Goal: Task Accomplishment & Management: Complete application form

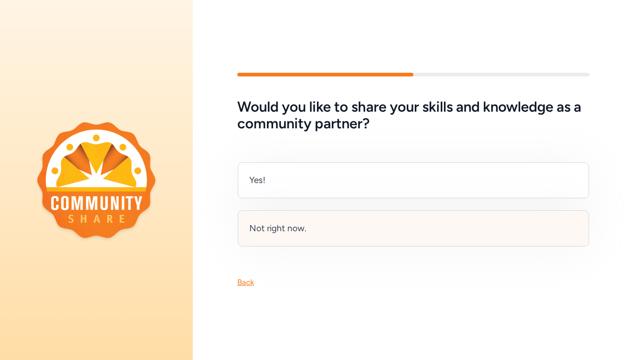
click at [302, 224] on div "Not right now." at bounding box center [277, 228] width 57 height 13
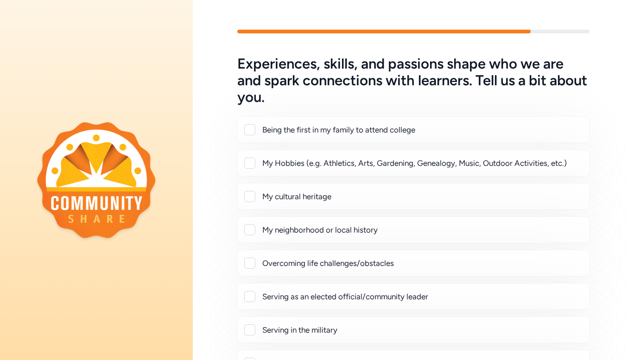
scroll to position [93, 0]
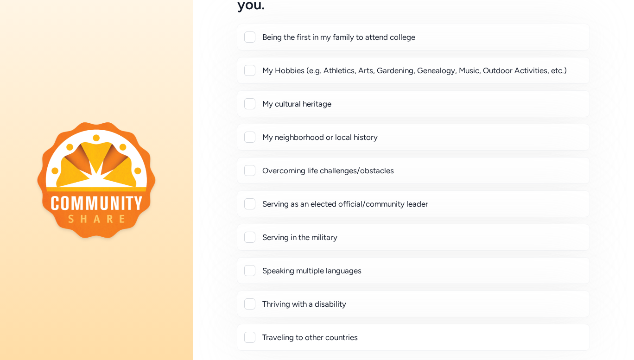
click at [248, 78] on div "My Hobbies (e.g. Athletics, Arts, Gardening, Genealogy, Music, Outdoor Activiti…" at bounding box center [413, 70] width 353 height 27
click at [247, 70] on div at bounding box center [249, 70] width 11 height 11
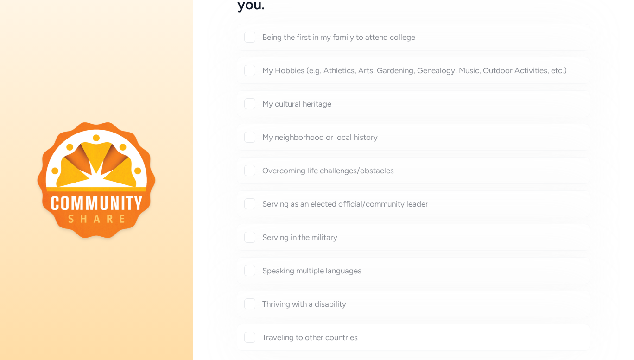
checkbox input "true"
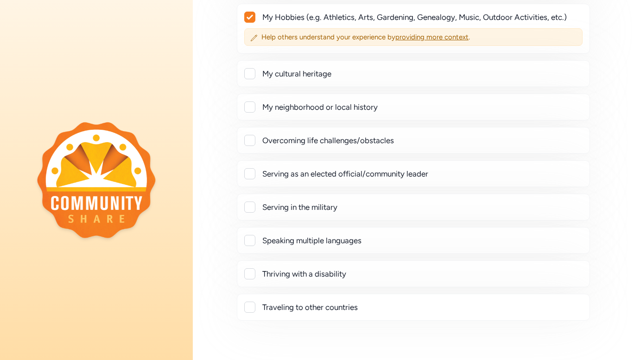
scroll to position [220, 0]
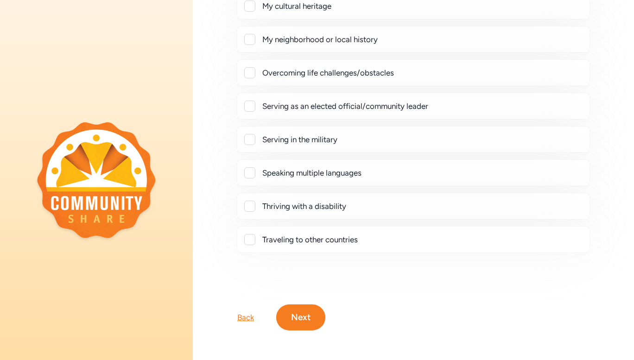
click at [253, 235] on div at bounding box center [249, 239] width 11 height 11
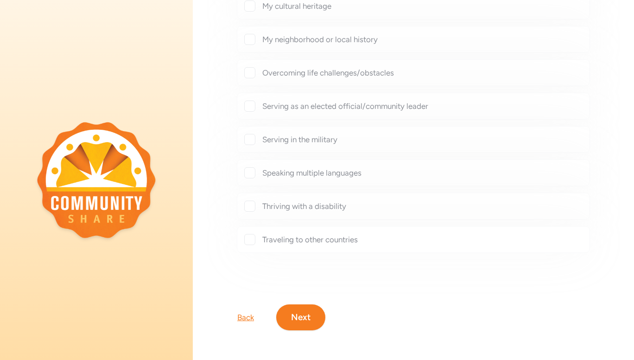
checkbox input "true"
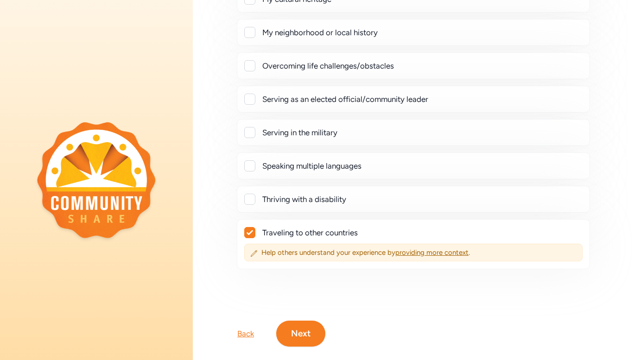
click at [303, 328] on button "Next" at bounding box center [300, 333] width 49 height 26
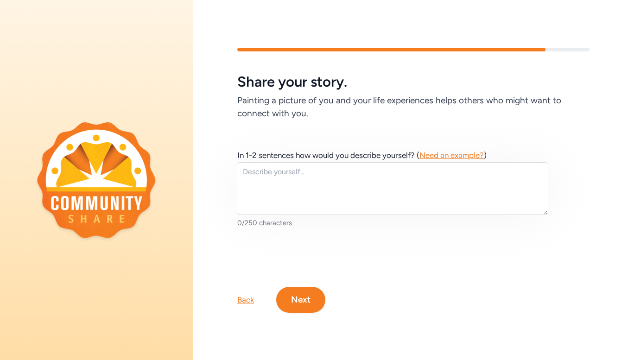
click at [305, 293] on button "Next" at bounding box center [300, 300] width 49 height 26
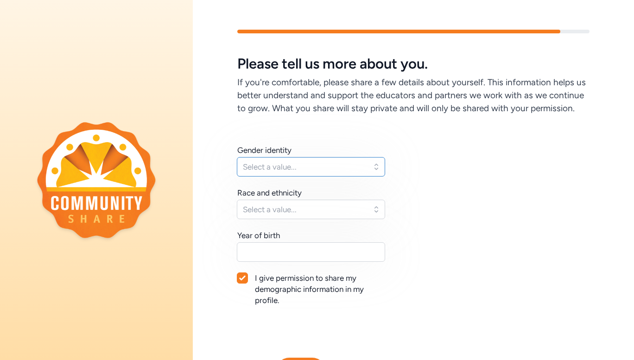
click at [319, 172] on button "Select a value..." at bounding box center [311, 166] width 148 height 19
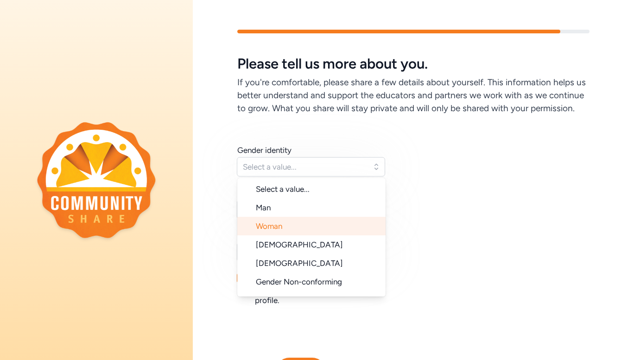
click at [307, 234] on li "Woman" at bounding box center [311, 226] width 148 height 19
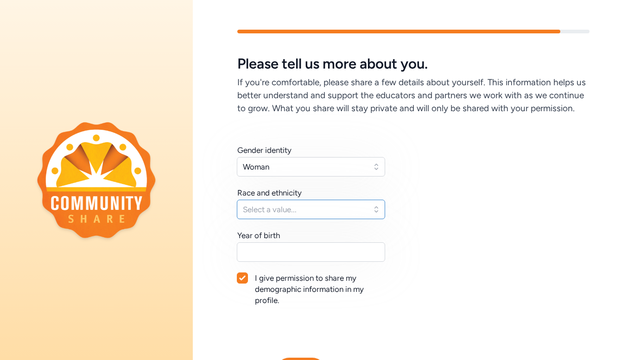
click at [311, 215] on span "Select a value..." at bounding box center [304, 209] width 123 height 11
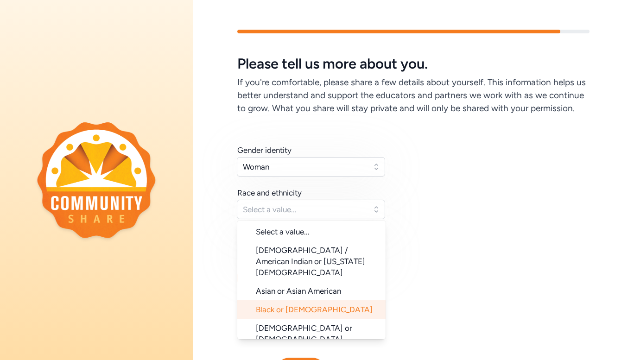
scroll to position [93, 0]
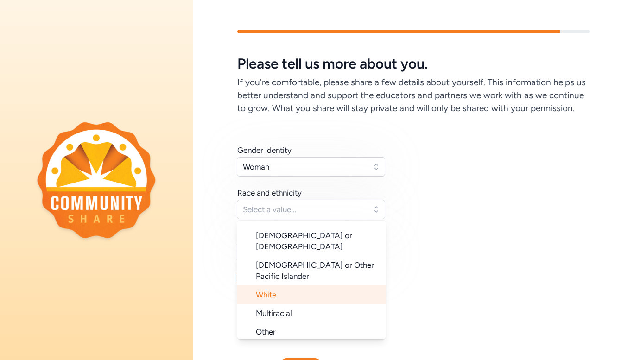
click at [299, 289] on li "White" at bounding box center [311, 294] width 148 height 19
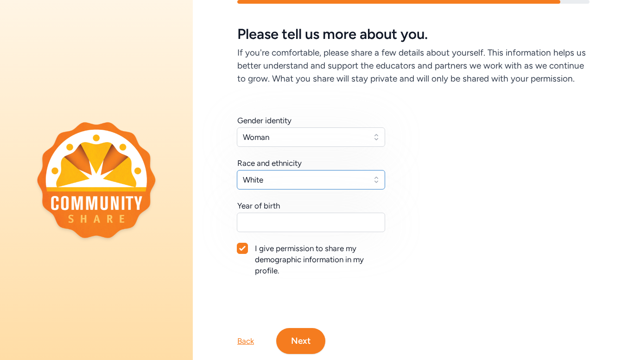
scroll to position [46, 0]
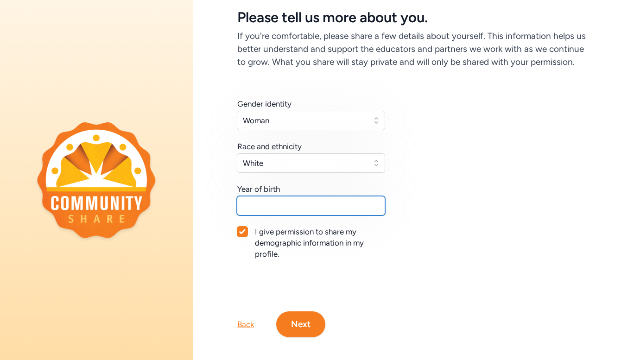
click at [350, 215] on input "text" at bounding box center [311, 205] width 148 height 19
type input "1995"
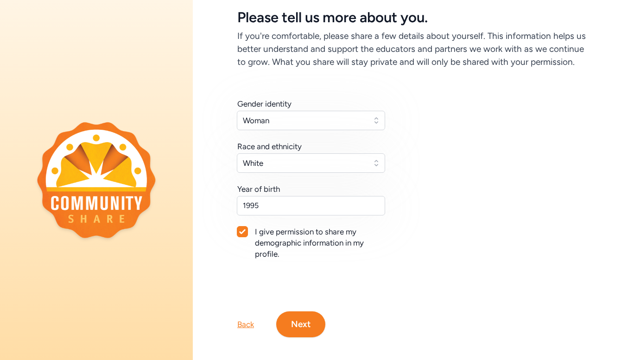
click at [301, 251] on div "I give permission to share my demographic information in my profile." at bounding box center [320, 242] width 131 height 33
checkbox input "false"
click at [313, 337] on button "Next" at bounding box center [300, 324] width 49 height 26
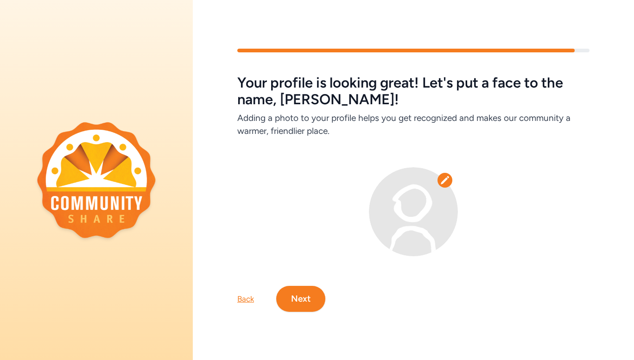
click at [440, 179] on icon at bounding box center [444, 180] width 8 height 8
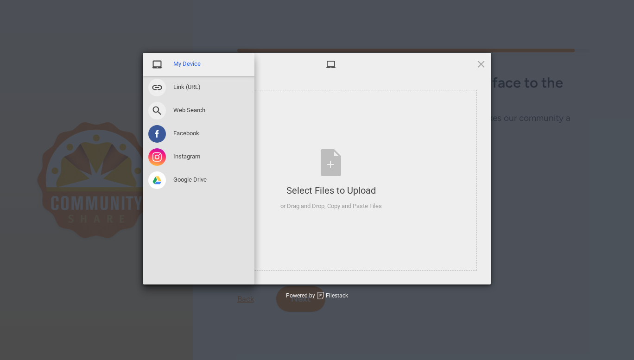
click at [184, 63] on span "My Device" at bounding box center [186, 64] width 27 height 8
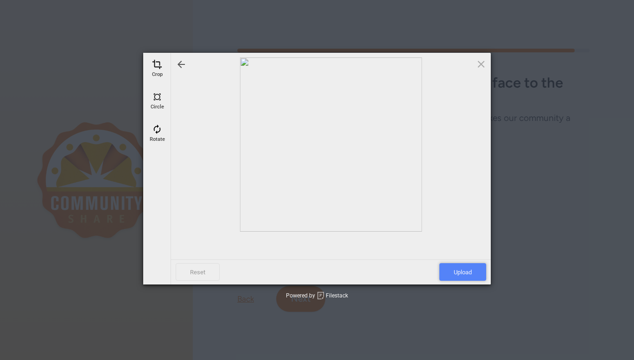
click at [462, 274] on span "Upload" at bounding box center [462, 272] width 47 height 18
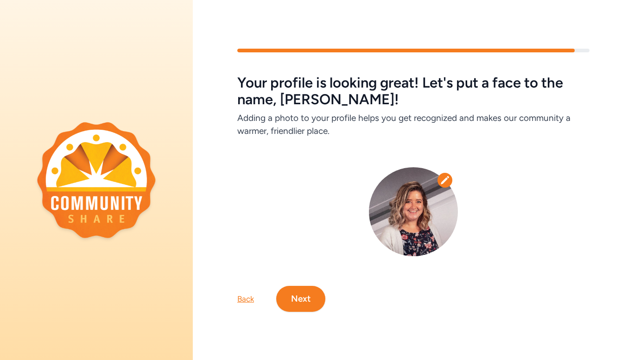
click at [316, 295] on button "Next" at bounding box center [300, 299] width 49 height 26
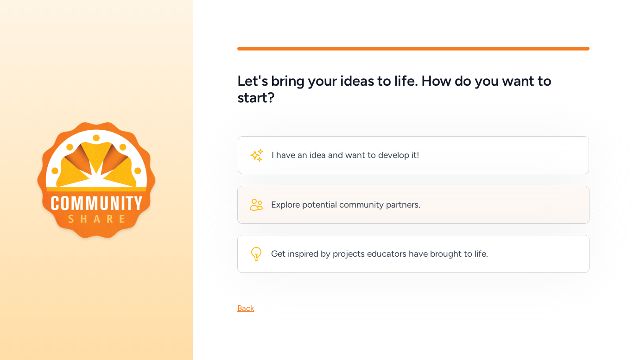
click at [370, 204] on div "Explore potential community partners." at bounding box center [345, 204] width 149 height 13
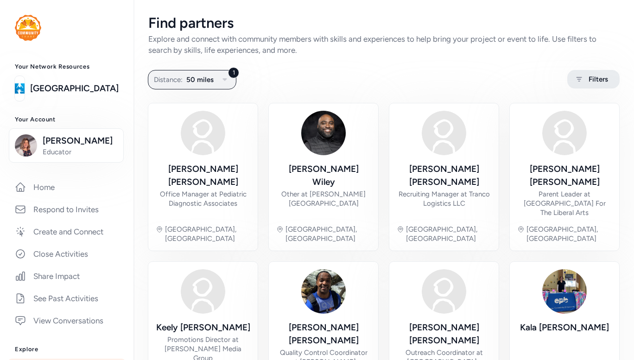
click at [588, 76] on span "Filters" at bounding box center [597, 79] width 19 height 11
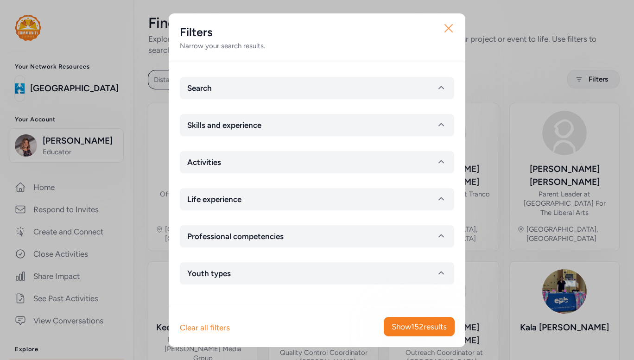
click at [455, 28] on icon "button" at bounding box center [448, 28] width 15 height 15
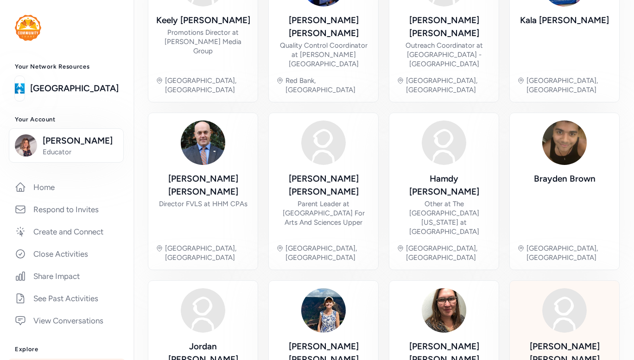
scroll to position [325, 0]
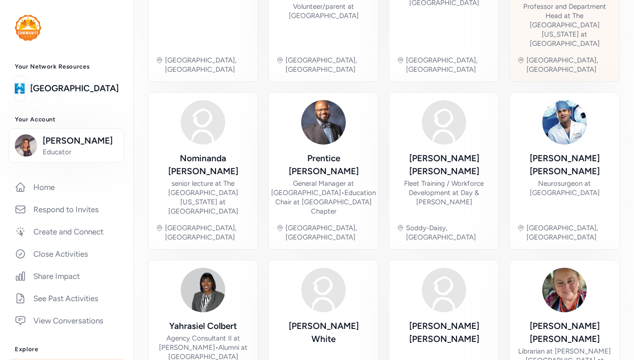
scroll to position [366, 0]
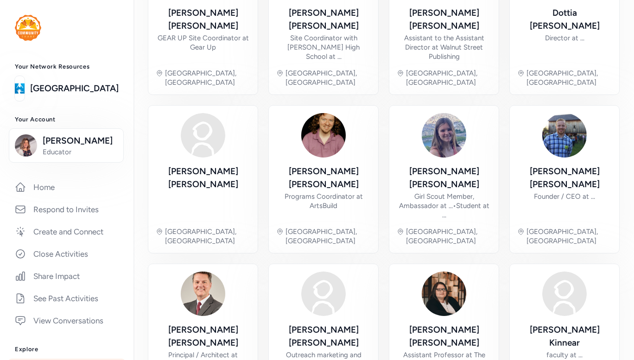
scroll to position [316, 0]
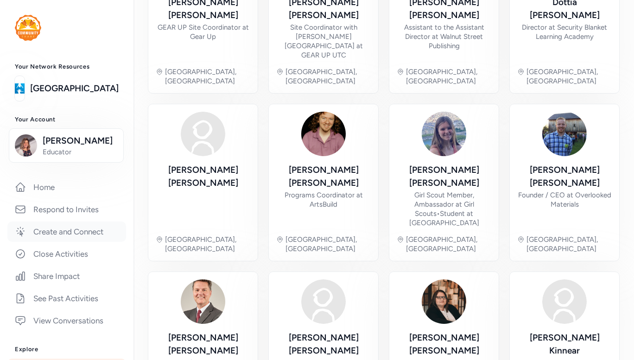
click at [75, 225] on link "Create and Connect" at bounding box center [66, 231] width 119 height 20
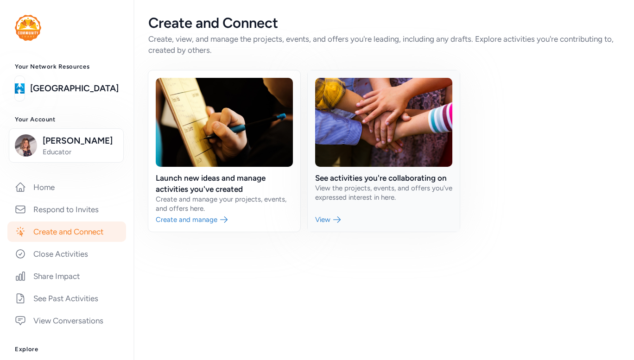
click at [341, 173] on link at bounding box center [383, 150] width 152 height 161
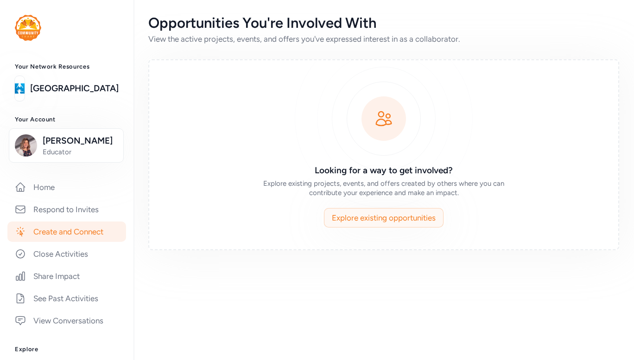
click at [377, 218] on span "Explore existing opportunities" at bounding box center [384, 217] width 104 height 11
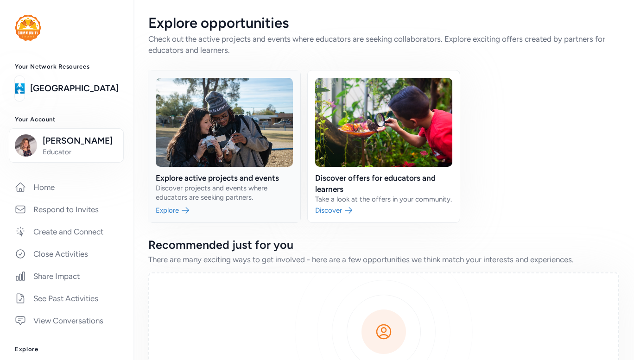
click at [191, 222] on link at bounding box center [224, 146] width 152 height 152
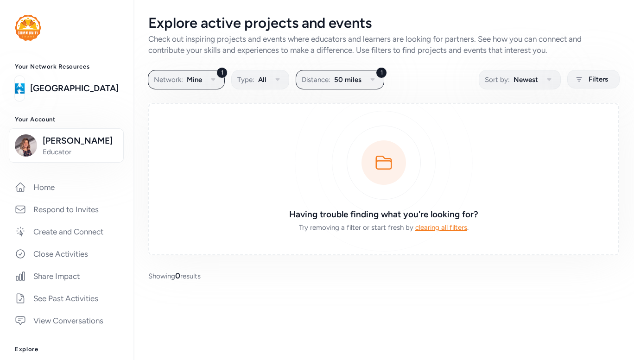
click at [427, 231] on span "clearing all filters" at bounding box center [441, 227] width 52 height 8
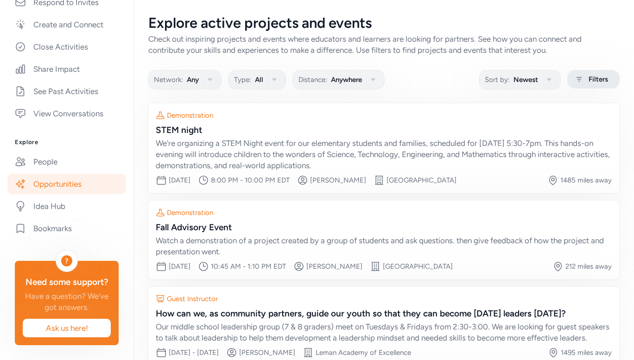
click at [579, 78] on div "Filters" at bounding box center [593, 79] width 52 height 19
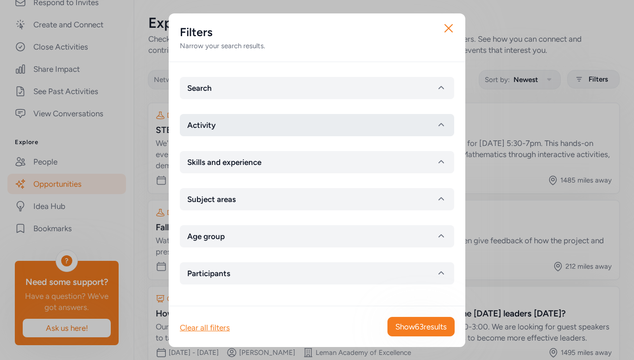
click at [439, 126] on icon "button" at bounding box center [440, 124] width 11 height 11
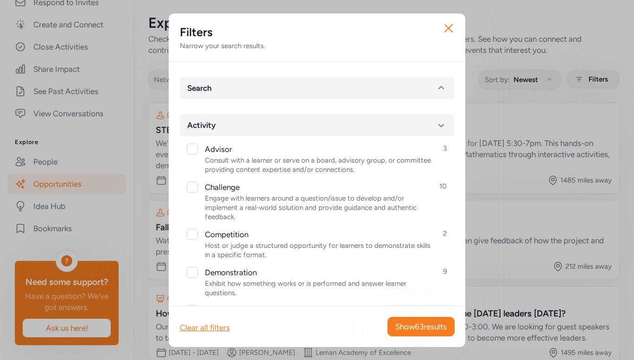
drag, startPoint x: 439, startPoint y: 24, endPoint x: 395, endPoint y: 6, distance: 47.0
click at [439, 24] on button "Close" at bounding box center [448, 28] width 30 height 30
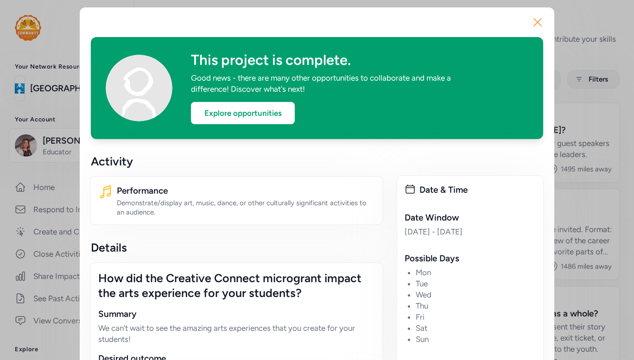
click at [536, 19] on icon "button" at bounding box center [537, 22] width 15 height 15
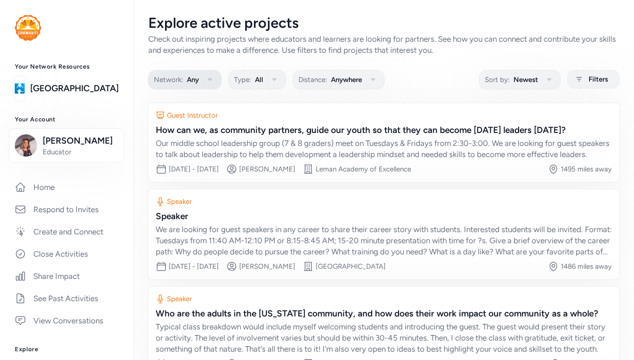
click at [195, 85] on button "Network: Any" at bounding box center [185, 79] width 74 height 19
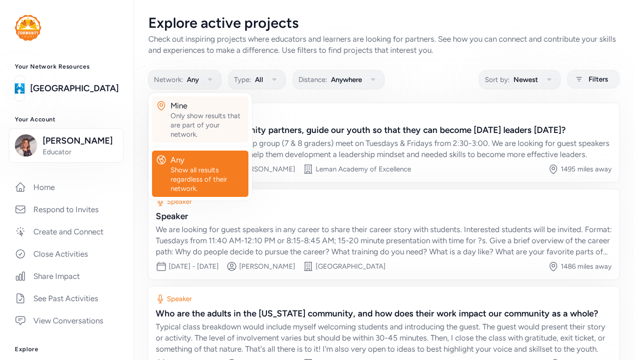
click at [202, 115] on div "Only show results that are part of your network." at bounding box center [207, 125] width 74 height 28
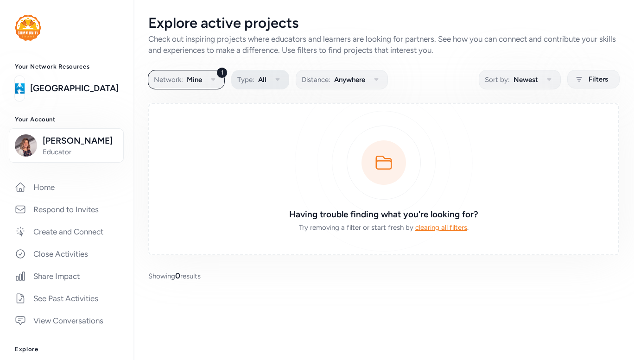
click at [268, 79] on button "Type: All" at bounding box center [260, 79] width 58 height 19
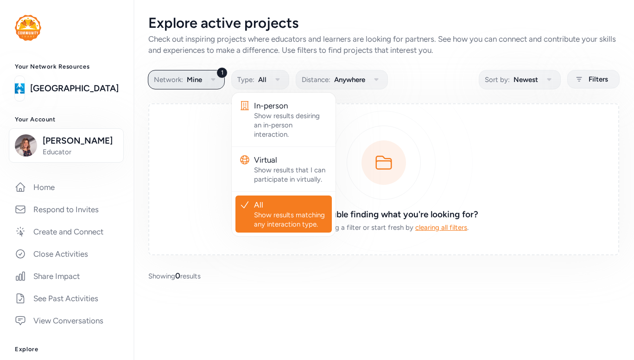
click at [196, 75] on span "Mine" at bounding box center [194, 79] width 15 height 11
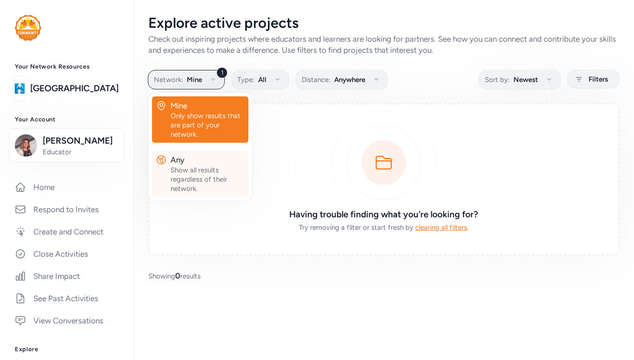
click at [188, 159] on div "Any" at bounding box center [207, 159] width 74 height 11
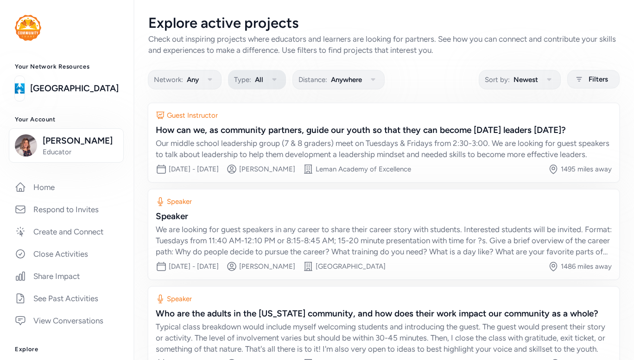
click at [246, 86] on button "Type: All" at bounding box center [257, 79] width 58 height 19
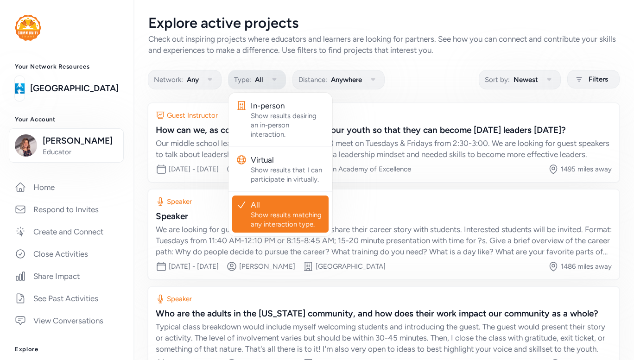
click at [246, 86] on button "Type: All" at bounding box center [257, 79] width 58 height 19
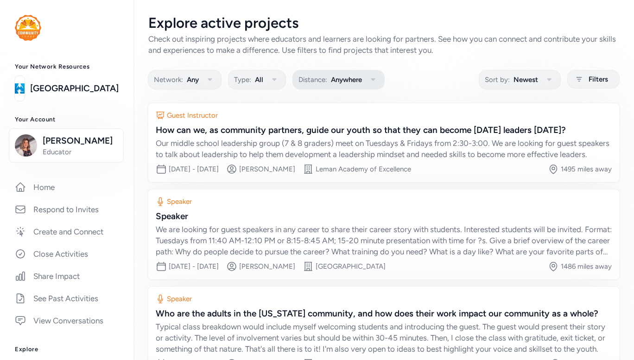
click at [320, 86] on button "Distance: Anywhere" at bounding box center [338, 79] width 92 height 19
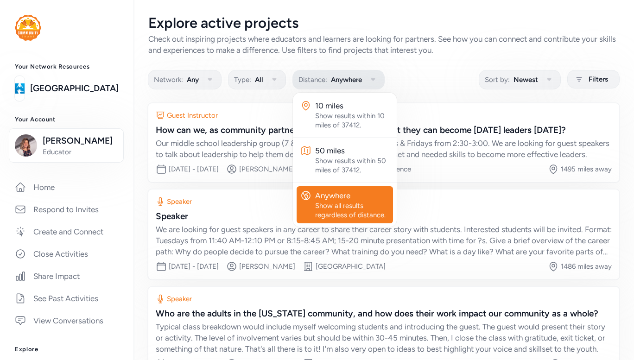
click at [320, 86] on button "Distance: Anywhere" at bounding box center [338, 79] width 92 height 19
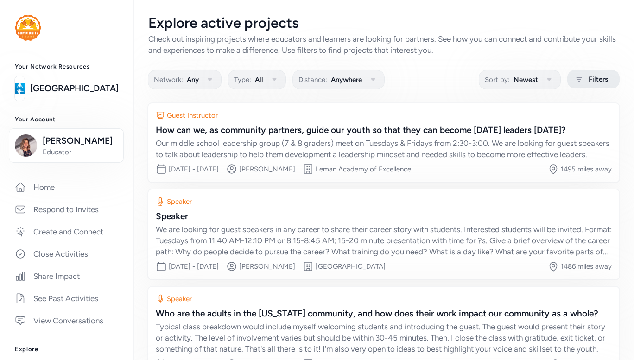
click at [593, 81] on span "Filters" at bounding box center [597, 79] width 19 height 11
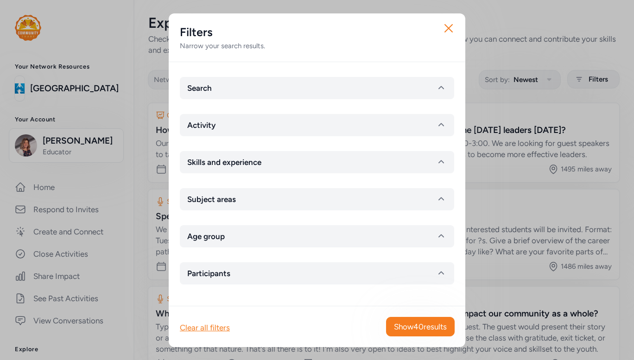
click at [385, 210] on div "Search Activity Skills and experience Subject areas Age group Participants" at bounding box center [317, 184] width 296 height 244
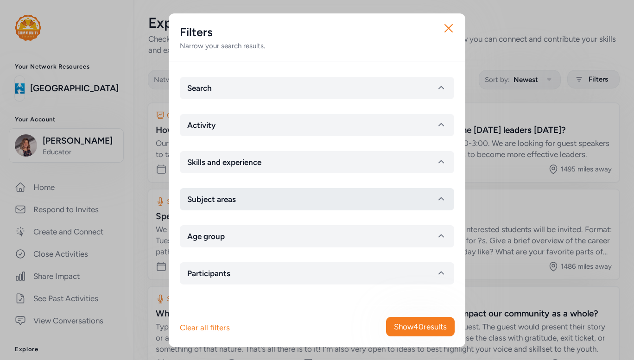
click at [385, 204] on button "Subject areas" at bounding box center [317, 199] width 274 height 22
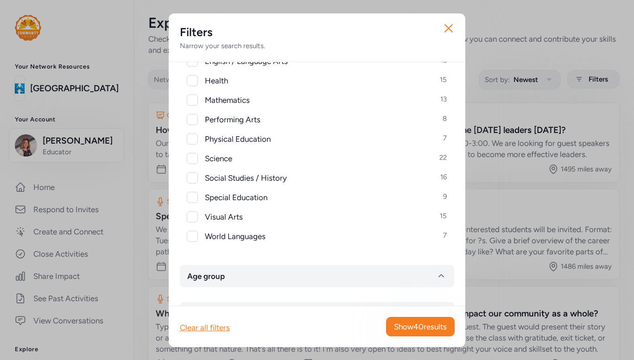
scroll to position [232, 0]
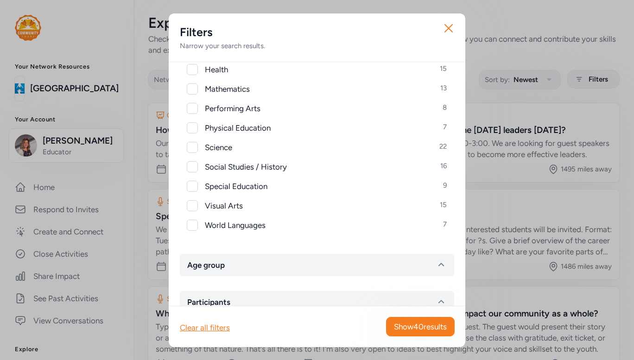
click at [225, 207] on span "Visual Arts" at bounding box center [224, 205] width 38 height 11
checkbox input "true"
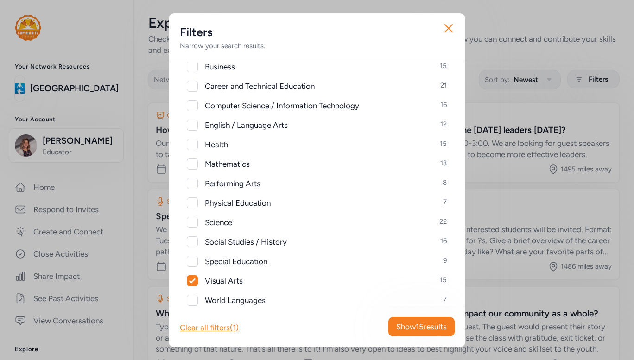
scroll to position [139, 0]
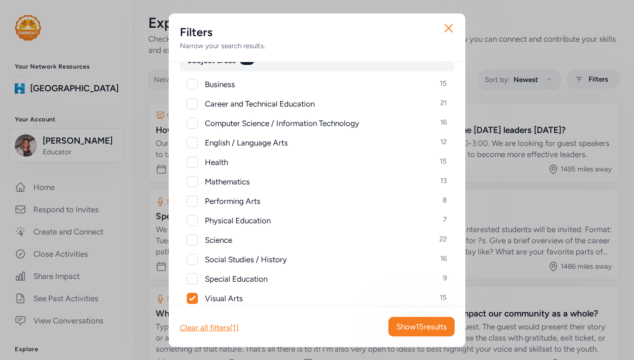
click at [238, 201] on span "Performing Arts" at bounding box center [233, 200] width 56 height 11
checkbox input "true"
click at [395, 315] on div "Clear all filters (2) Show 16 results" at bounding box center [317, 326] width 296 height 41
click at [408, 335] on button "Show 16 results" at bounding box center [421, 326] width 66 height 19
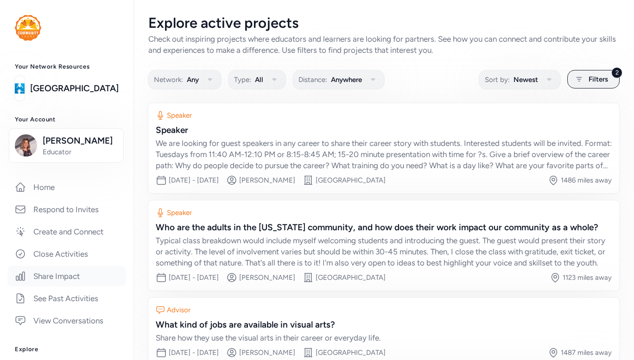
click at [83, 274] on link "Share Impact" at bounding box center [66, 276] width 119 height 20
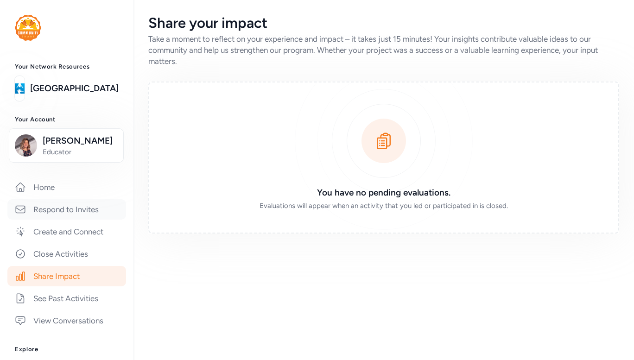
drag, startPoint x: 82, startPoint y: 231, endPoint x: 82, endPoint y: 218, distance: 13.0
click at [82, 232] on link "Create and Connect" at bounding box center [66, 231] width 119 height 20
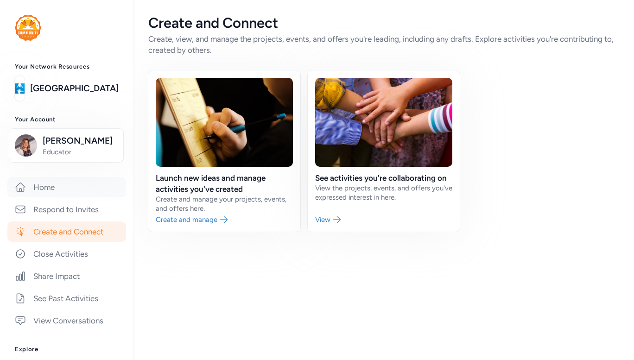
drag, startPoint x: 60, startPoint y: 189, endPoint x: 52, endPoint y: 188, distance: 7.9
click at [59, 189] on link "Home" at bounding box center [66, 187] width 119 height 20
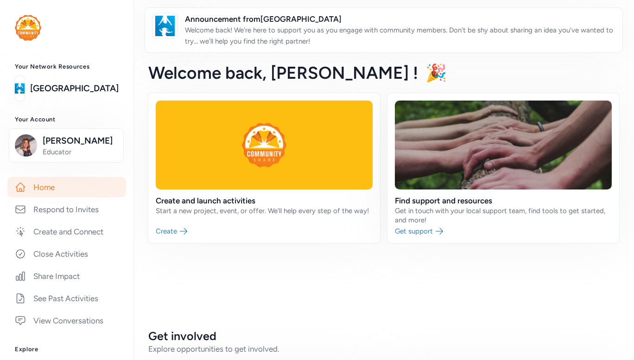
click at [44, 188] on link "Home" at bounding box center [66, 187] width 119 height 20
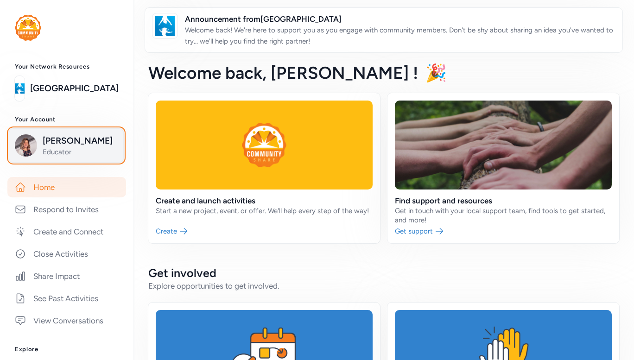
click at [62, 145] on span "[PERSON_NAME]" at bounding box center [80, 140] width 75 height 13
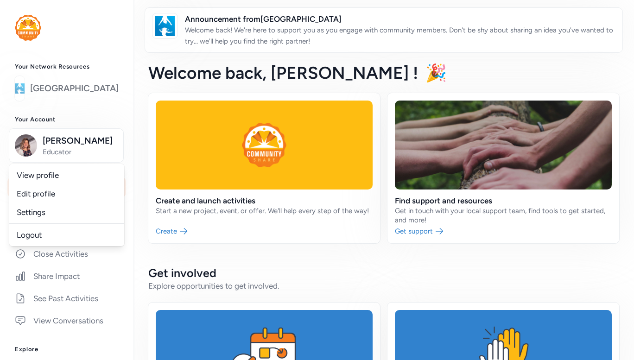
click at [72, 88] on link "[GEOGRAPHIC_DATA]" at bounding box center [74, 88] width 88 height 13
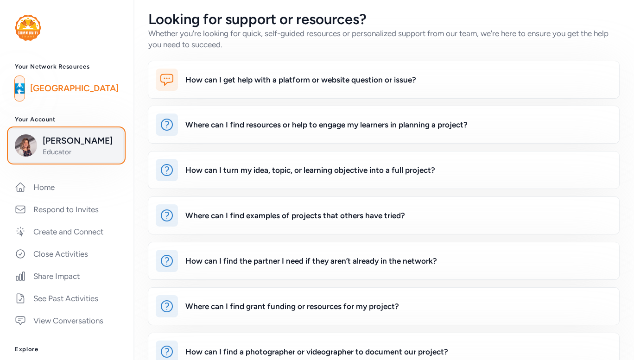
click at [82, 145] on span "[PERSON_NAME]" at bounding box center [80, 140] width 75 height 13
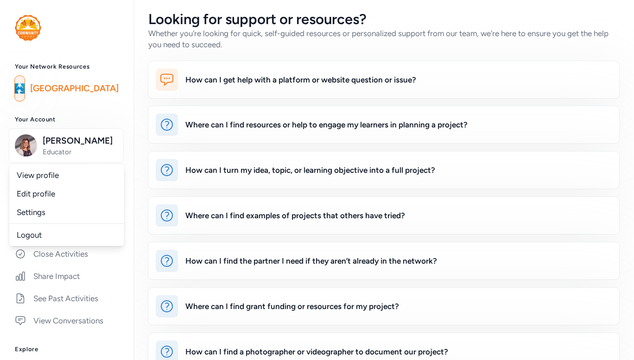
click at [119, 160] on div "Your Account [PERSON_NAME] Educator View profile Edit profile Settings Logout" at bounding box center [66, 139] width 133 height 46
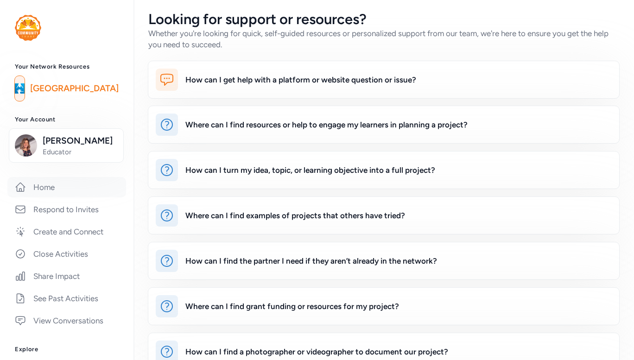
click at [53, 184] on link "Home" at bounding box center [66, 187] width 119 height 20
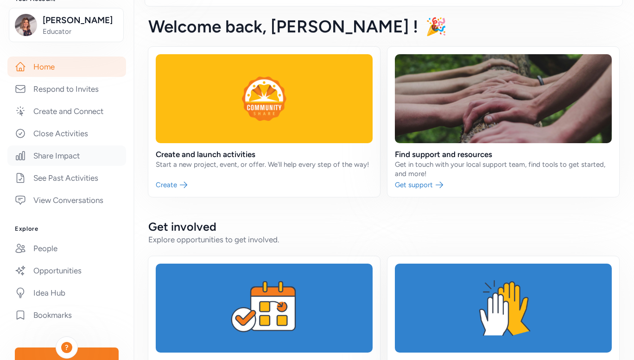
scroll to position [221, 0]
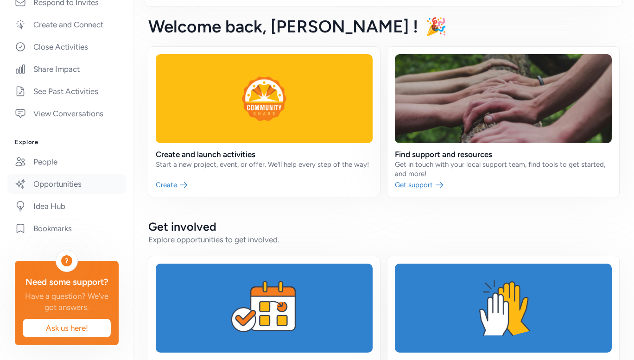
click at [58, 174] on link "Opportunities" at bounding box center [66, 184] width 119 height 20
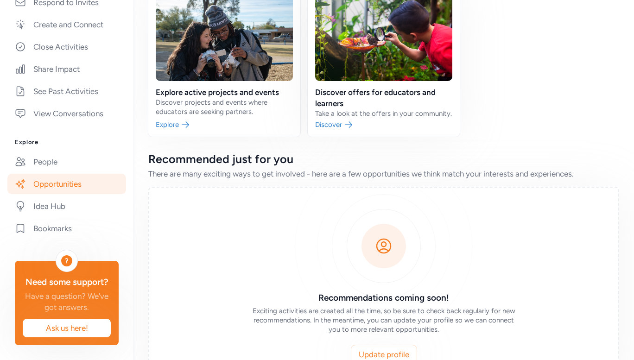
scroll to position [137, 0]
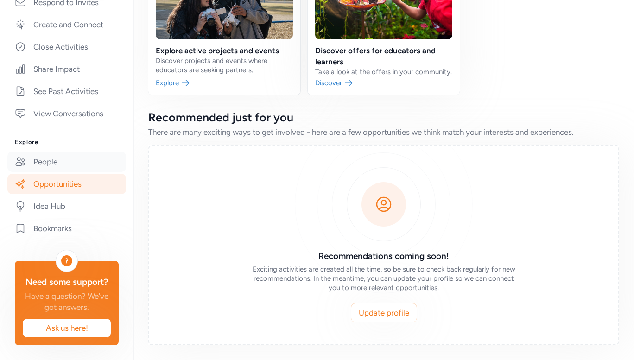
click at [66, 151] on link "People" at bounding box center [66, 161] width 119 height 20
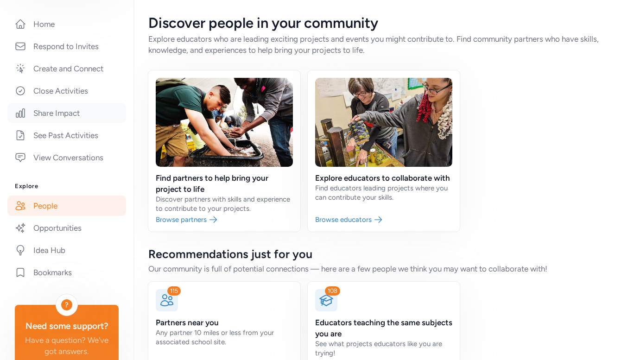
scroll to position [128, 0]
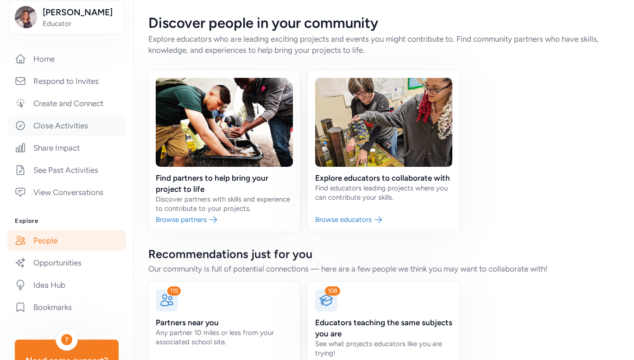
click at [67, 122] on link "Close Activities" at bounding box center [66, 125] width 119 height 20
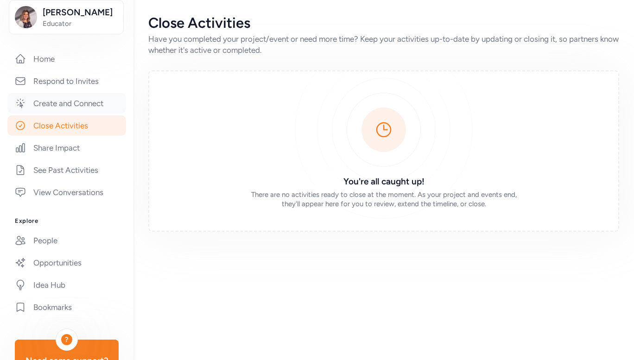
click at [41, 107] on link "Create and Connect" at bounding box center [66, 103] width 119 height 20
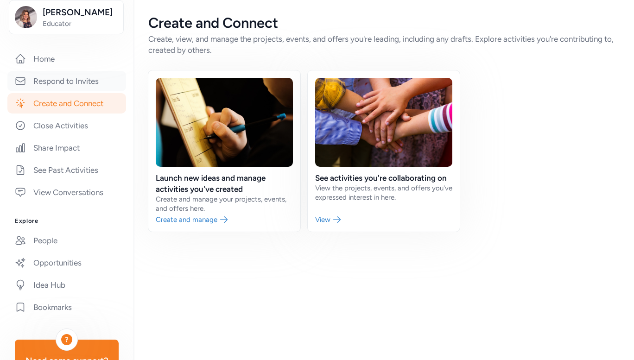
click at [62, 84] on link "Respond to Invites" at bounding box center [66, 81] width 119 height 20
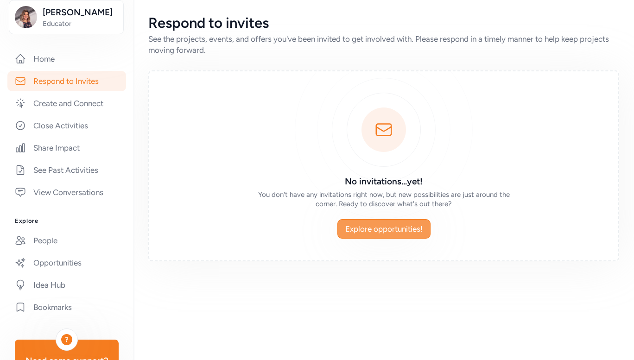
click at [374, 229] on span "Explore opportunities!" at bounding box center [383, 228] width 77 height 11
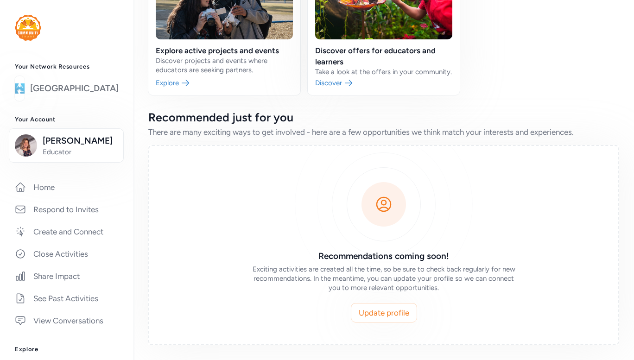
click at [52, 87] on link "[GEOGRAPHIC_DATA]" at bounding box center [74, 88] width 88 height 13
